Goal: Information Seeking & Learning: Learn about a topic

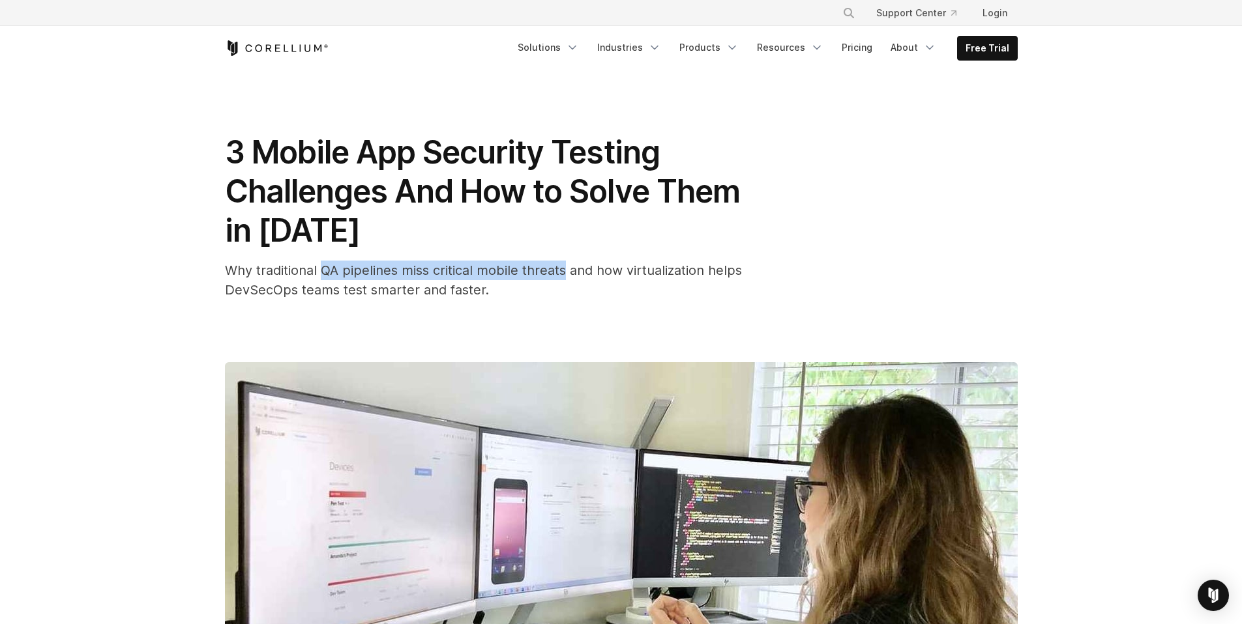
drag, startPoint x: 337, startPoint y: 269, endPoint x: 566, endPoint y: 270, distance: 229.5
click at [566, 270] on span "Why traditional QA pipelines miss critical mobile threats and how virtualizatio…" at bounding box center [483, 280] width 517 height 35
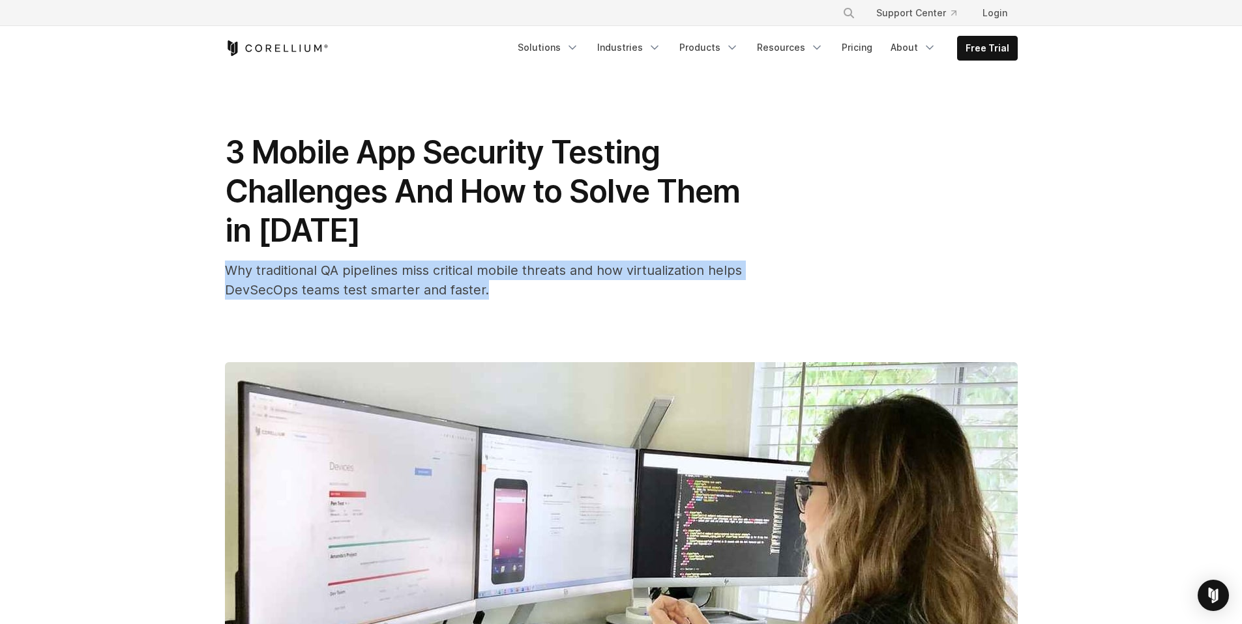
drag, startPoint x: 223, startPoint y: 267, endPoint x: 518, endPoint y: 297, distance: 296.8
click at [518, 297] on div "3 Mobile App Security Testing Challenges And How to Solve Them in [DATE] Why tr…" at bounding box center [621, 503] width 834 height 866
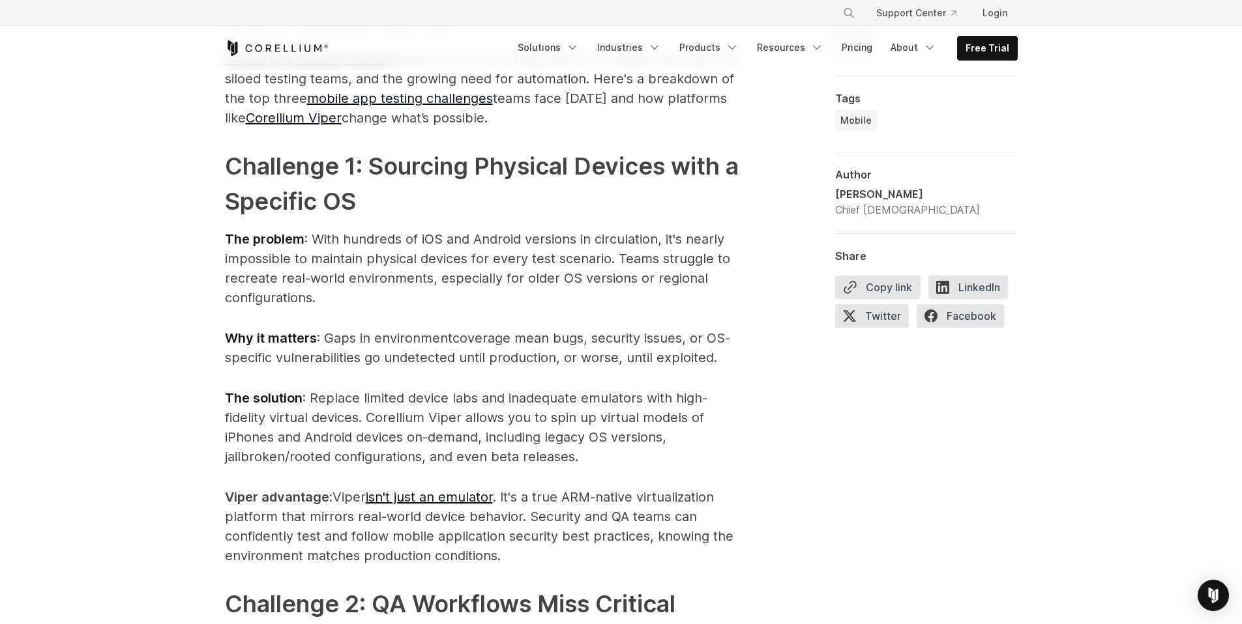
scroll to position [1036, 0]
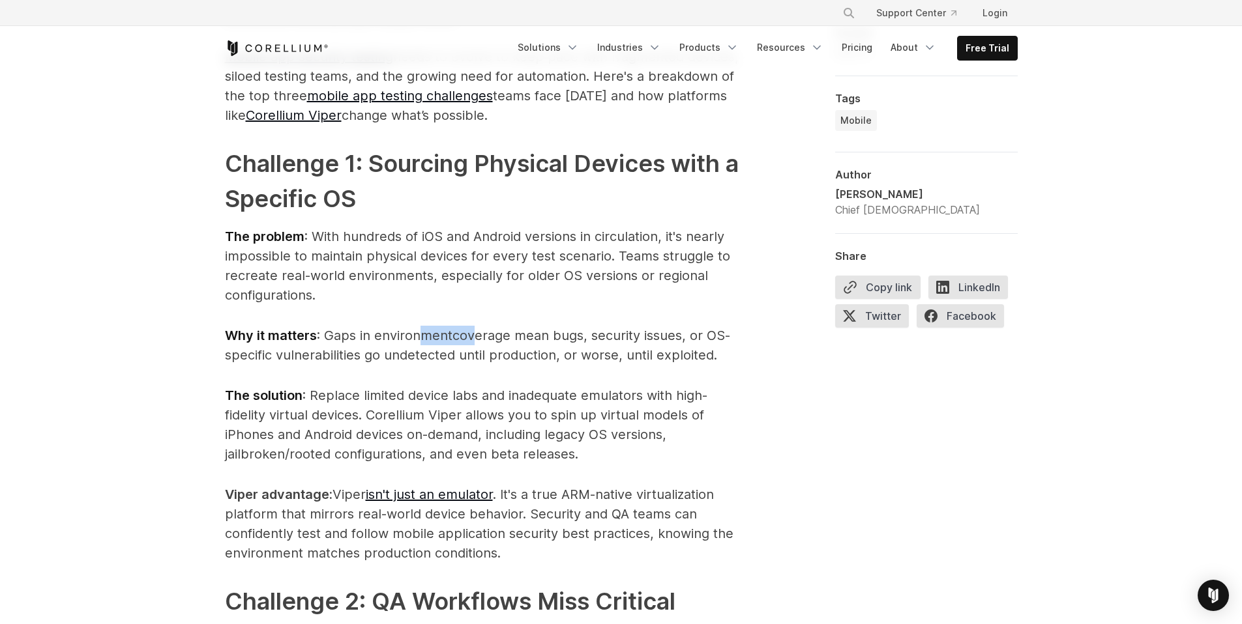
drag, startPoint x: 419, startPoint y: 336, endPoint x: 478, endPoint y: 342, distance: 59.7
click at [478, 342] on p "Why it matters : Gaps in envir onment coverage mean bugs, security issues, or O…" at bounding box center [485, 345] width 521 height 39
click at [666, 344] on p "Why it matters : Gaps in envir onment coverage mean bugs, security issues, or O…" at bounding box center [485, 345] width 521 height 39
click at [334, 351] on span "coverage mean bugs, security issues, or OS-specific vulnerabilities go undetect…" at bounding box center [477, 345] width 505 height 35
drag, startPoint x: 205, startPoint y: 456, endPoint x: 626, endPoint y: 448, distance: 421.1
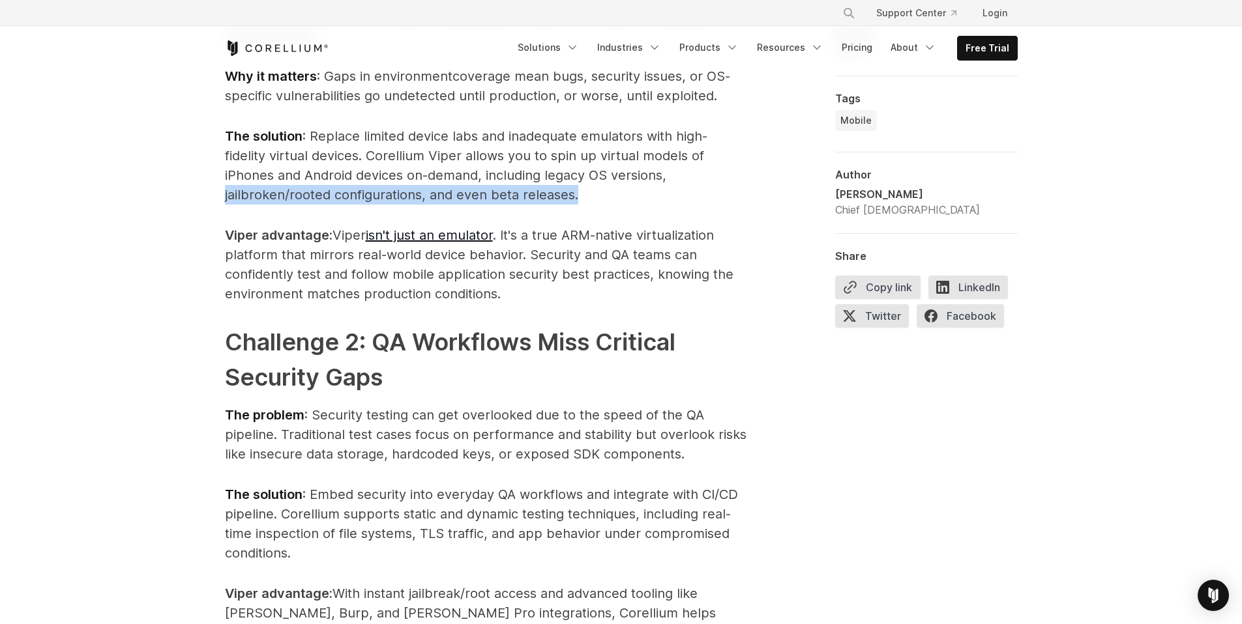
scroll to position [1312, 0]
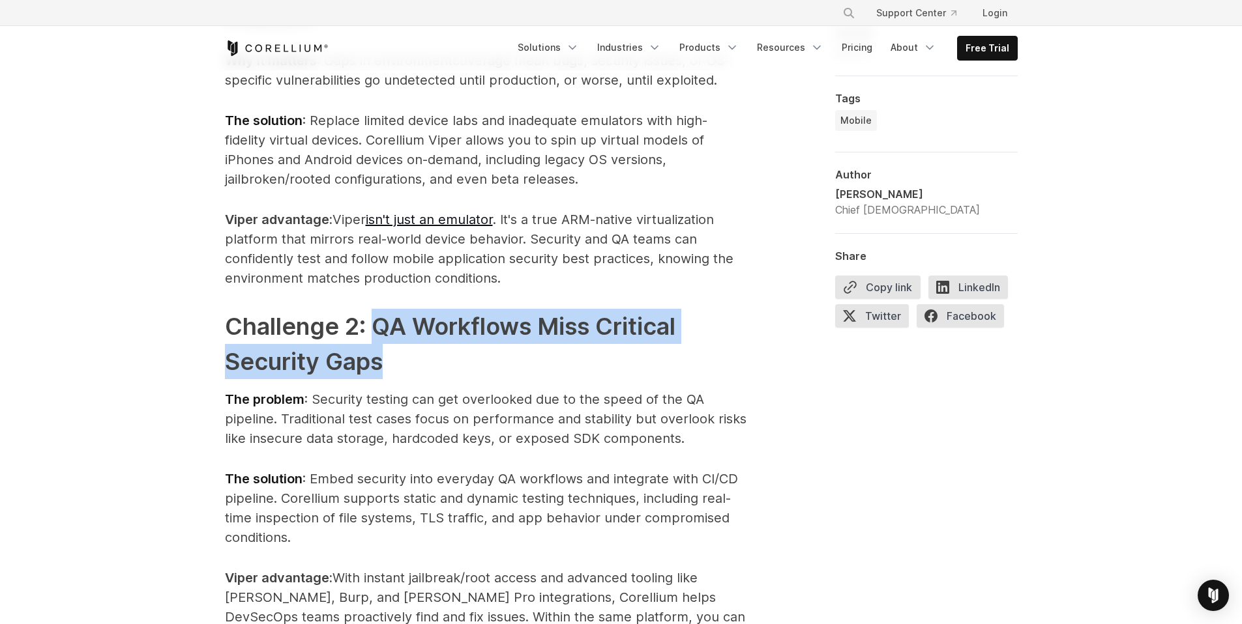
drag, startPoint x: 375, startPoint y: 332, endPoint x: 392, endPoint y: 361, distance: 33.9
click at [392, 361] on h3 "Challenge 2: QA Workflows Miss Critical Security Gaps" at bounding box center [485, 344] width 521 height 70
click at [448, 365] on h3 "Challenge 2: QA Workflows Miss Critical Security Gaps" at bounding box center [485, 344] width 521 height 70
drag, startPoint x: 383, startPoint y: 368, endPoint x: 381, endPoint y: 332, distance: 36.6
click at [381, 332] on span "Challenge 2: QA Workflows Miss Critical Security Gaps" at bounding box center [450, 344] width 450 height 64
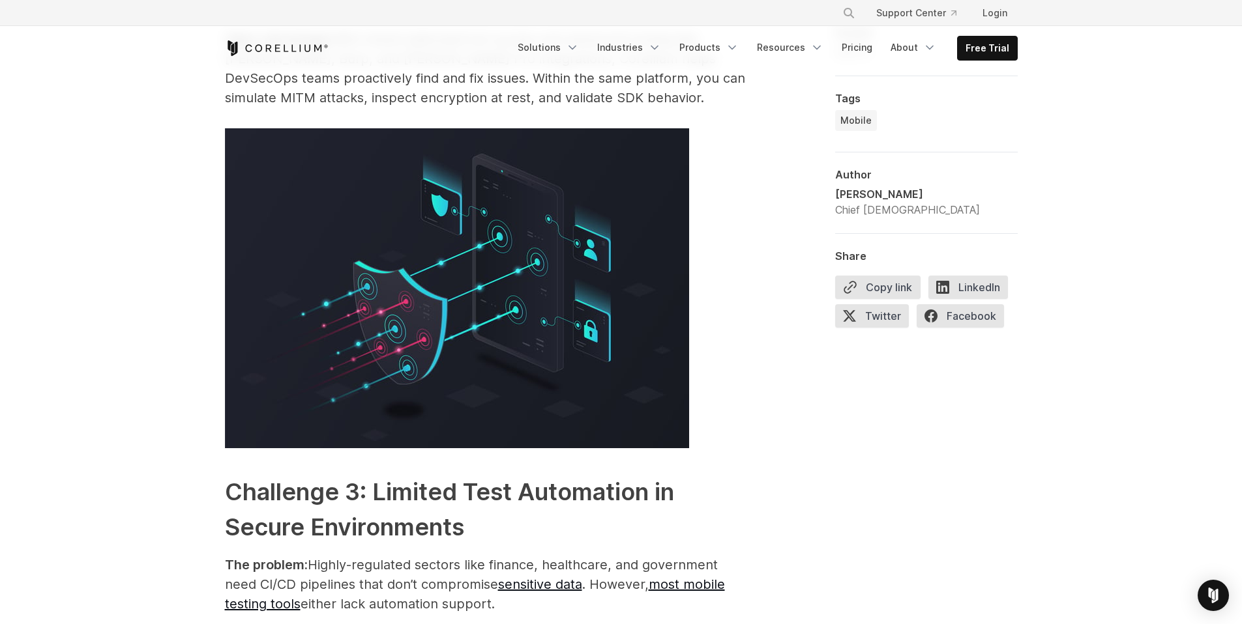
scroll to position [1940, 0]
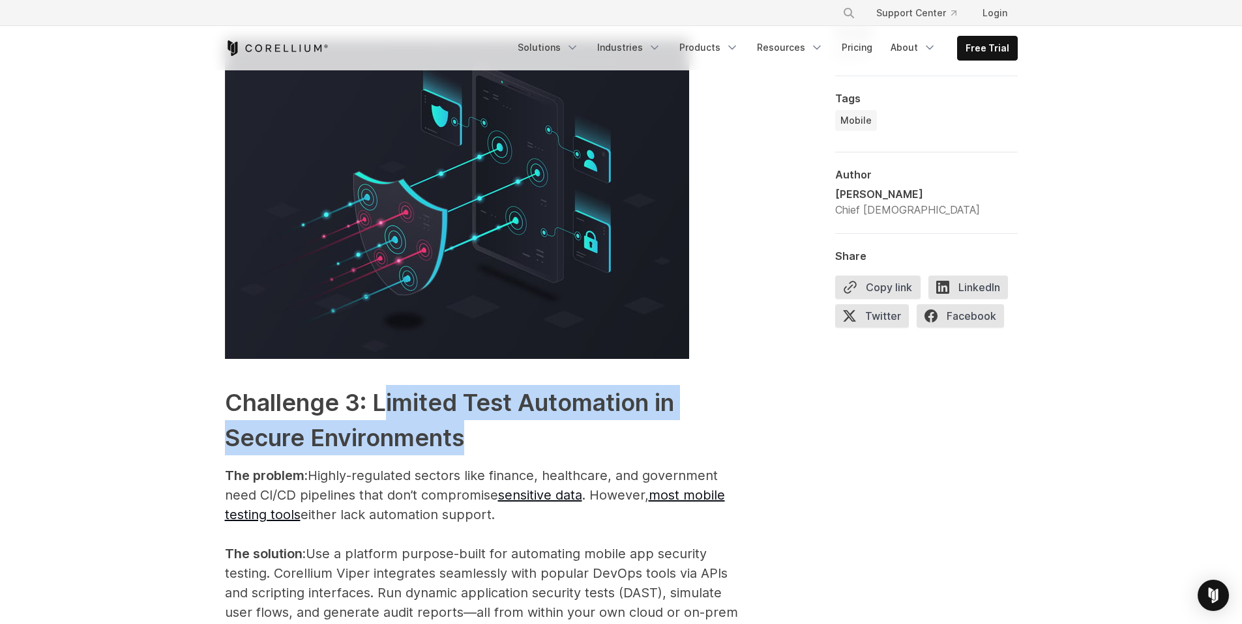
drag, startPoint x: 379, startPoint y: 404, endPoint x: 485, endPoint y: 436, distance: 110.3
click at [485, 436] on h3 "Challenge 3: Limited Test Automation in Secure Environments" at bounding box center [485, 420] width 521 height 70
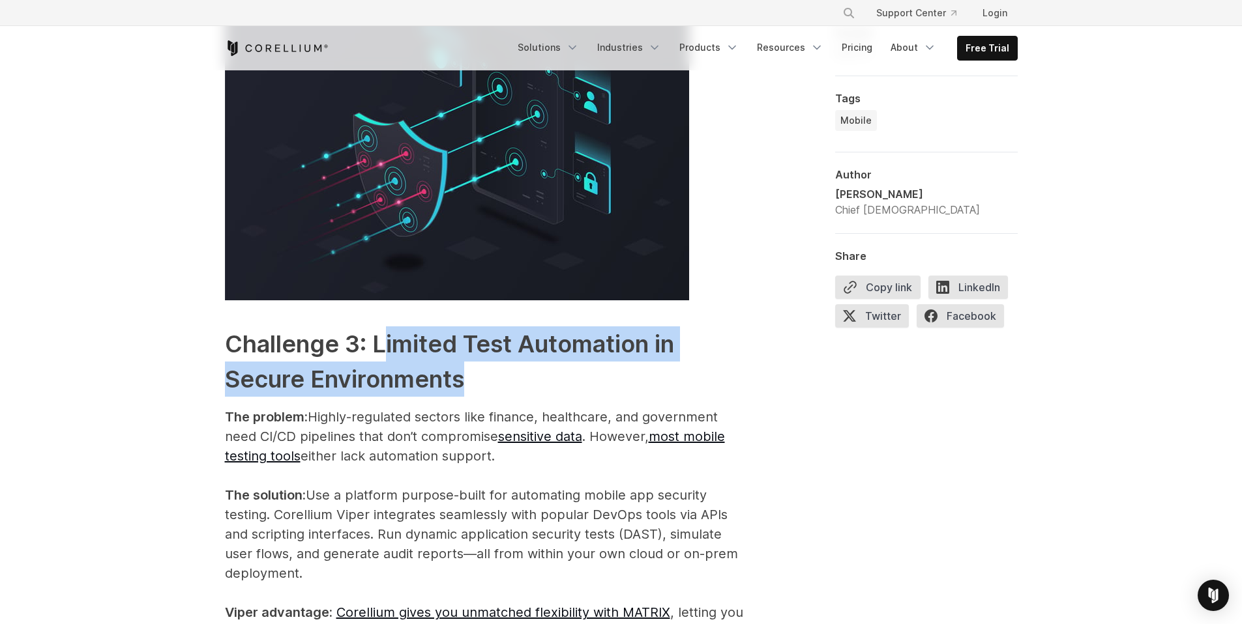
scroll to position [2158, 0]
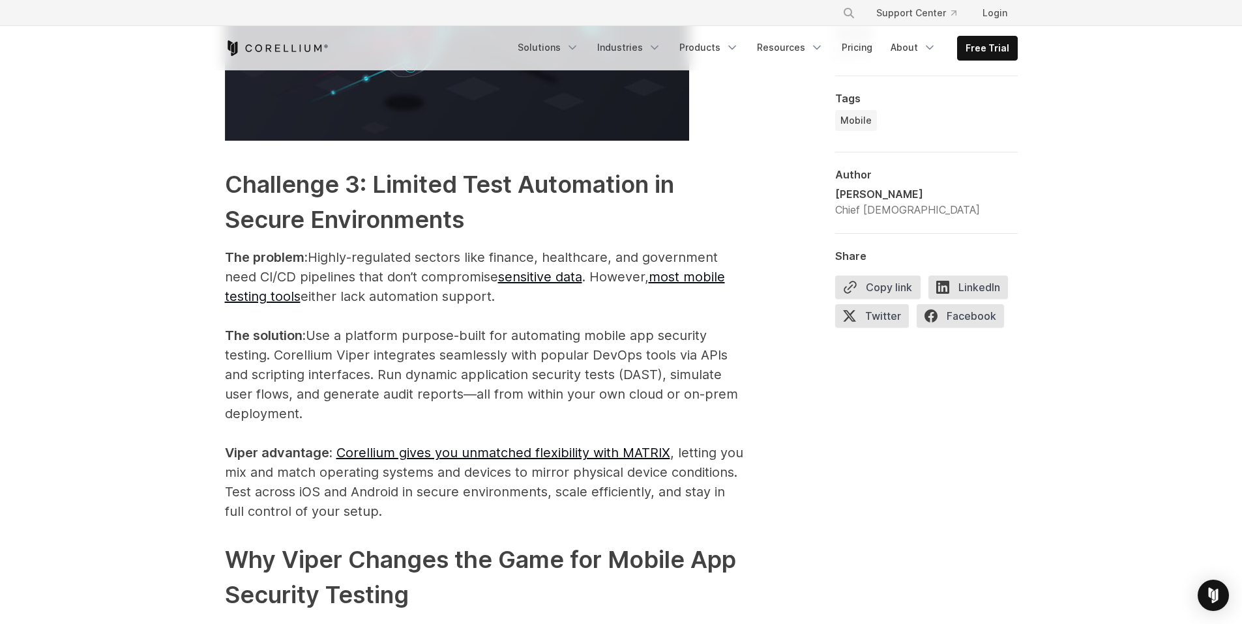
click at [441, 264] on p "The problem: Highly-regulated sectors like finance, healthcare, and government …" at bounding box center [485, 385] width 521 height 274
drag, startPoint x: 217, startPoint y: 295, endPoint x: 533, endPoint y: 295, distance: 315.5
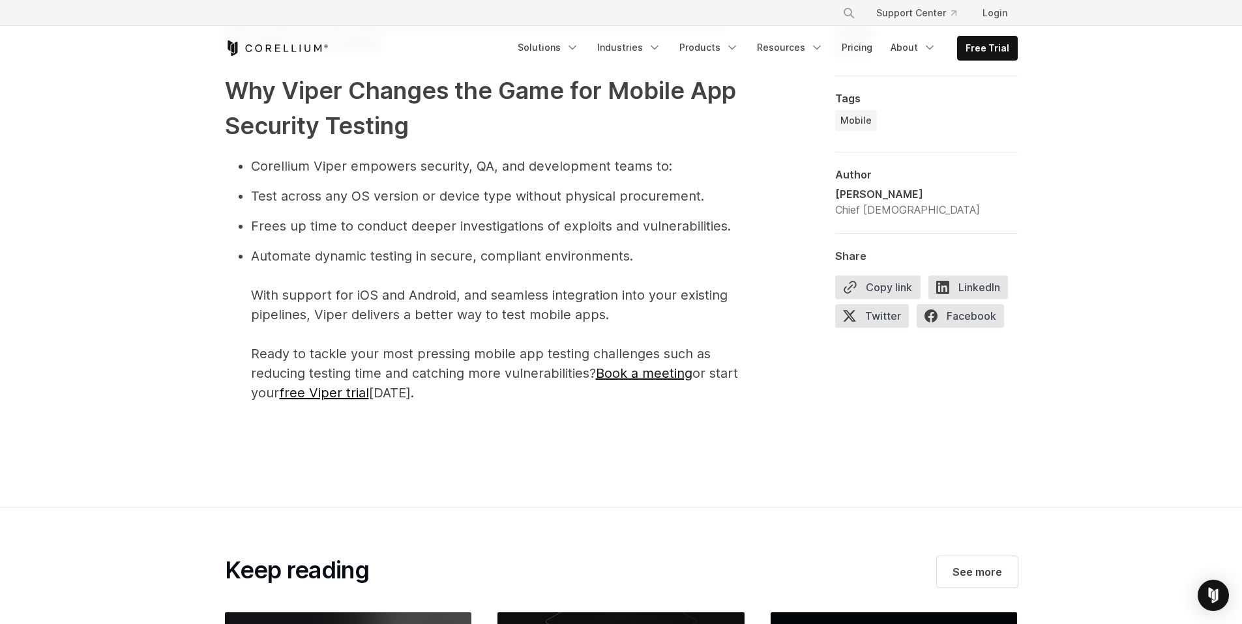
scroll to position [2707, 0]
